Goal: Task Accomplishment & Management: Manage account settings

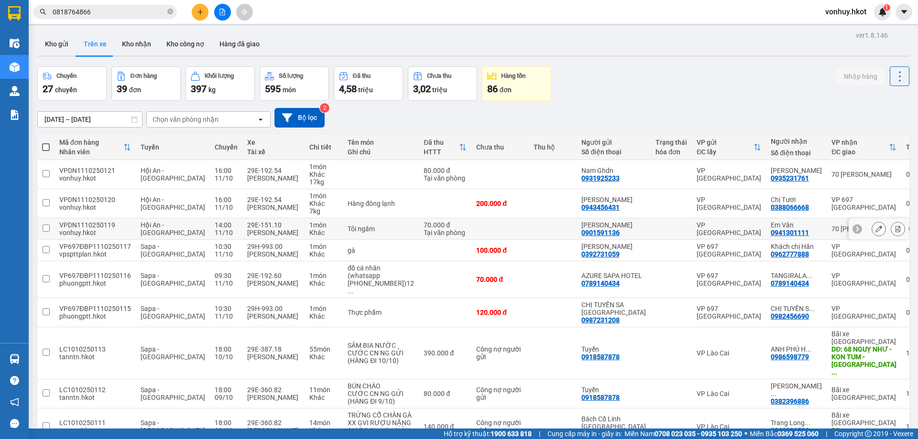
click at [529, 229] on td at bounding box center [553, 229] width 48 height 22
checkbox input "true"
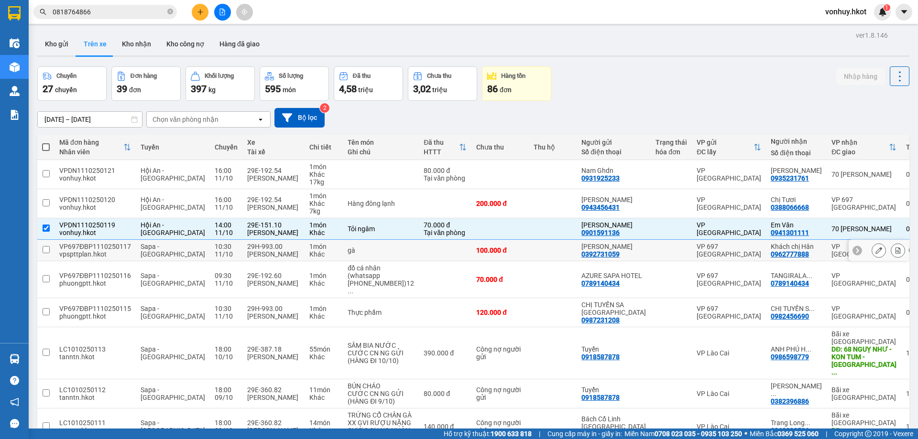
click at [530, 249] on td at bounding box center [553, 251] width 48 height 22
checkbox input "true"
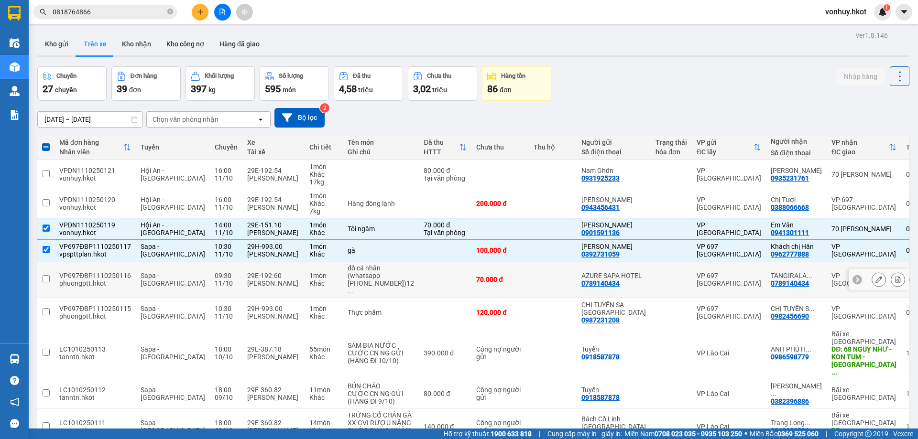
click at [530, 280] on td at bounding box center [553, 279] width 48 height 37
checkbox input "true"
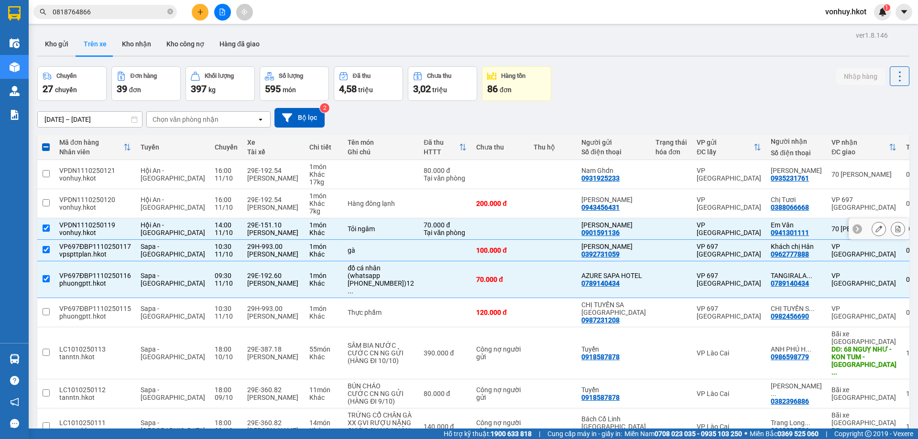
click at [52, 230] on td at bounding box center [45, 229] width 17 height 22
checkbox input "false"
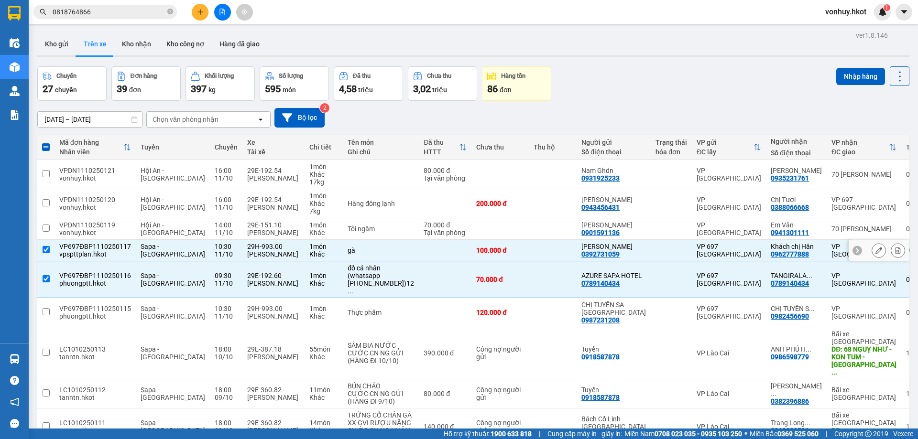
drag, startPoint x: 48, startPoint y: 246, endPoint x: 49, endPoint y: 266, distance: 19.6
click at [48, 248] on input "checkbox" at bounding box center [46, 249] width 7 height 7
checkbox input "false"
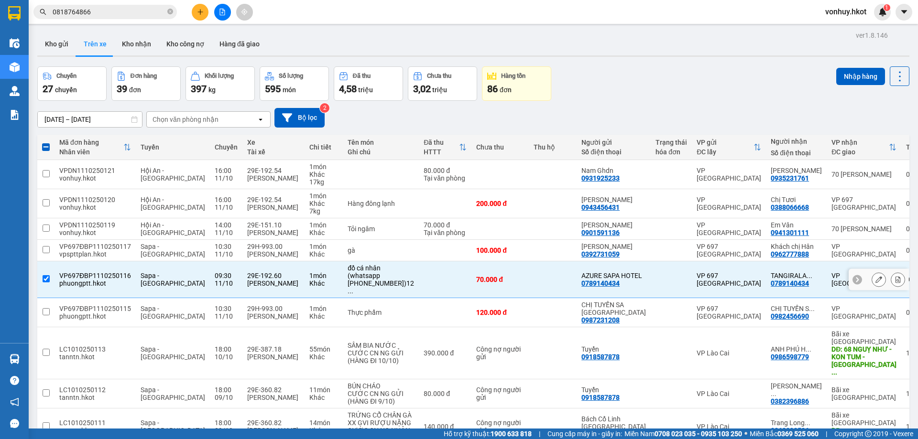
click at [45, 276] on td at bounding box center [45, 279] width 17 height 37
checkbox input "false"
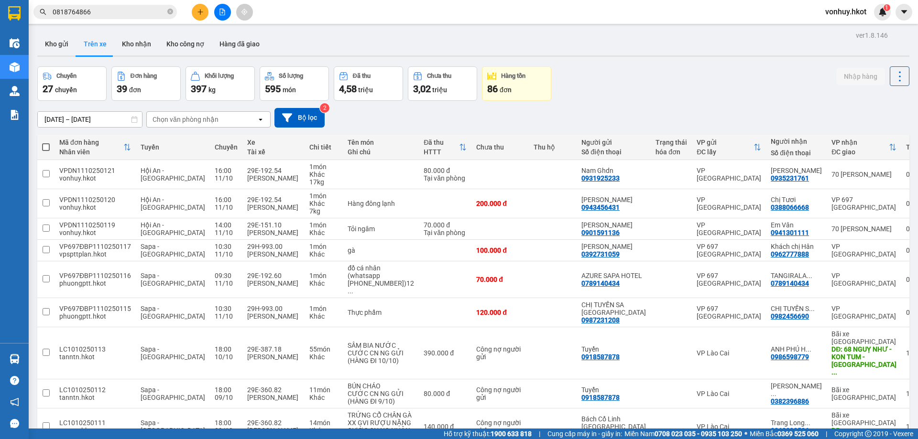
click at [649, 81] on div "Chuyến 27 chuyến Đơn hàng 39 đơn Khối lượng 397 kg Số lượng 595 món Đã thu 4,58…" at bounding box center [473, 83] width 872 height 34
